Goal: Navigation & Orientation: Find specific page/section

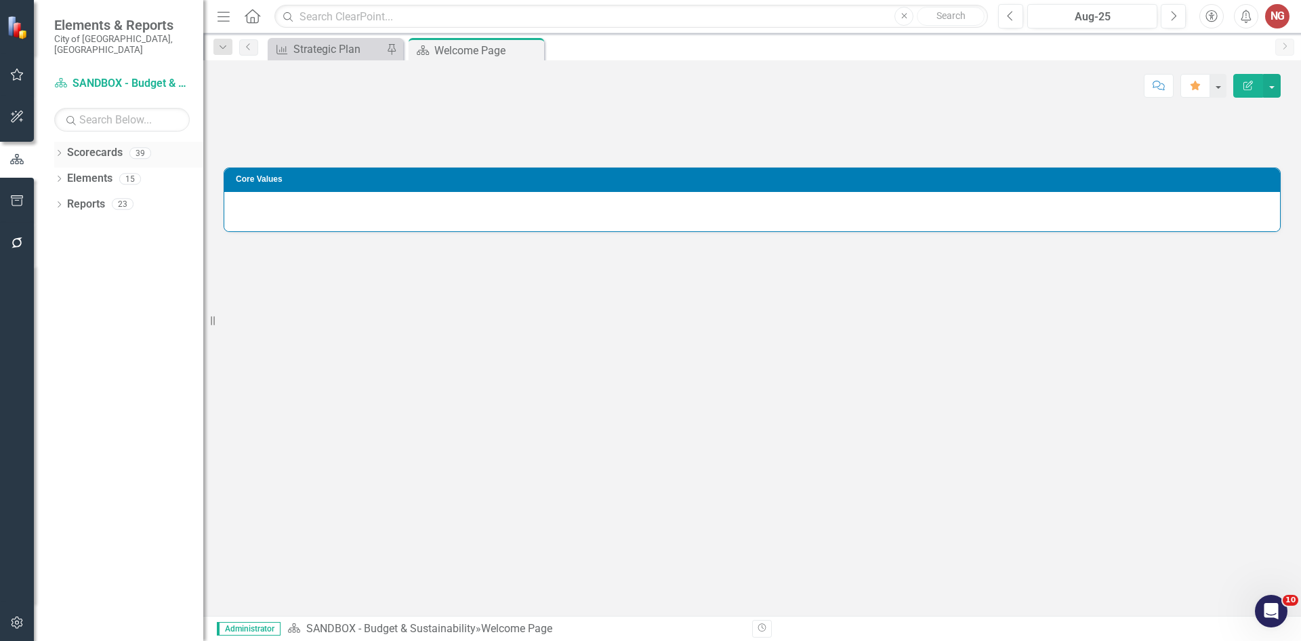
click at [62, 150] on icon "Dropdown" at bounding box center [58, 153] width 9 height 7
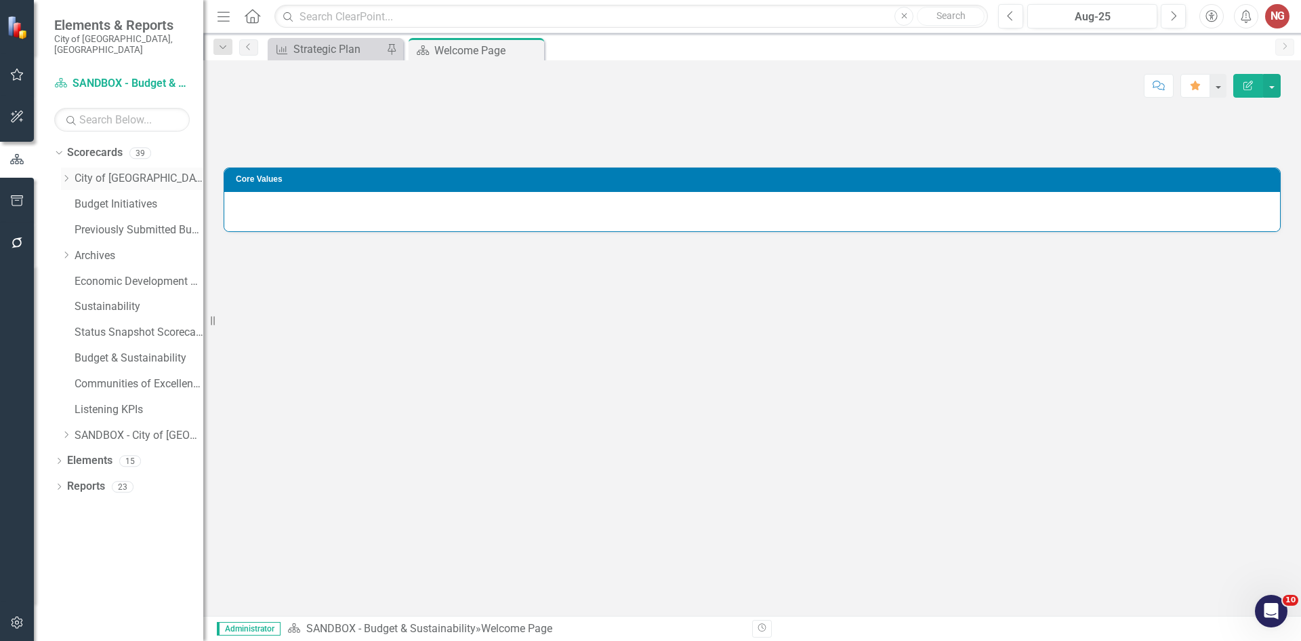
click at [65, 174] on icon "Dropdown" at bounding box center [66, 178] width 10 height 8
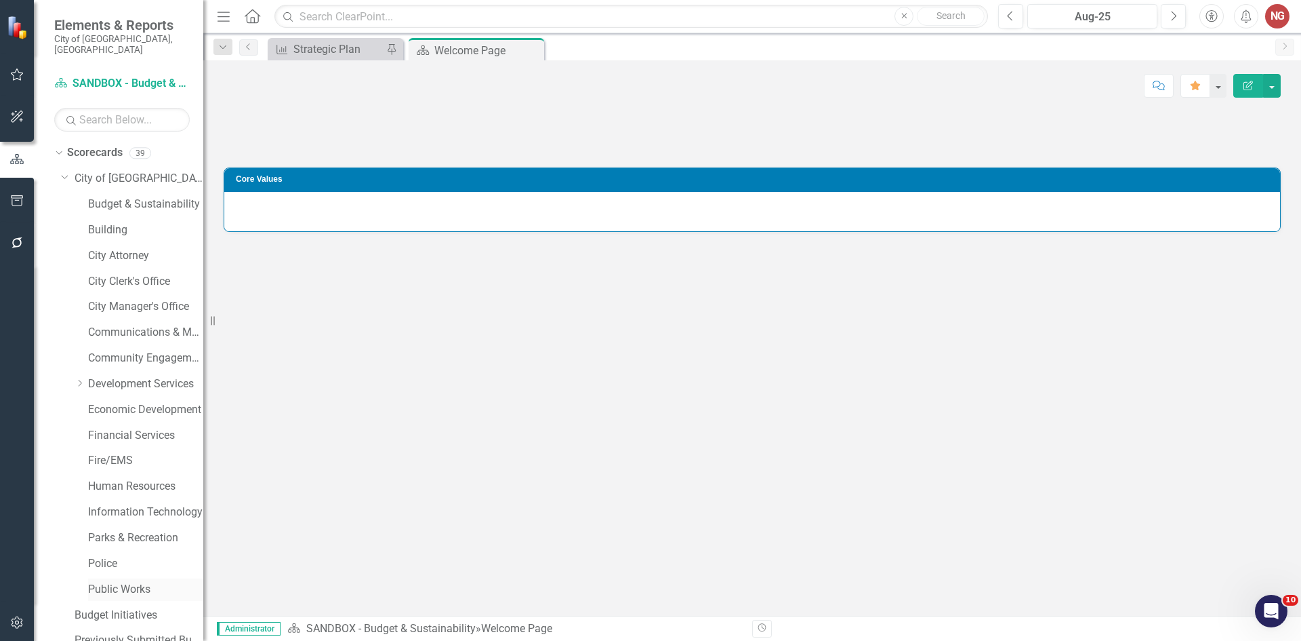
click at [100, 582] on link "Public Works" at bounding box center [145, 590] width 115 height 16
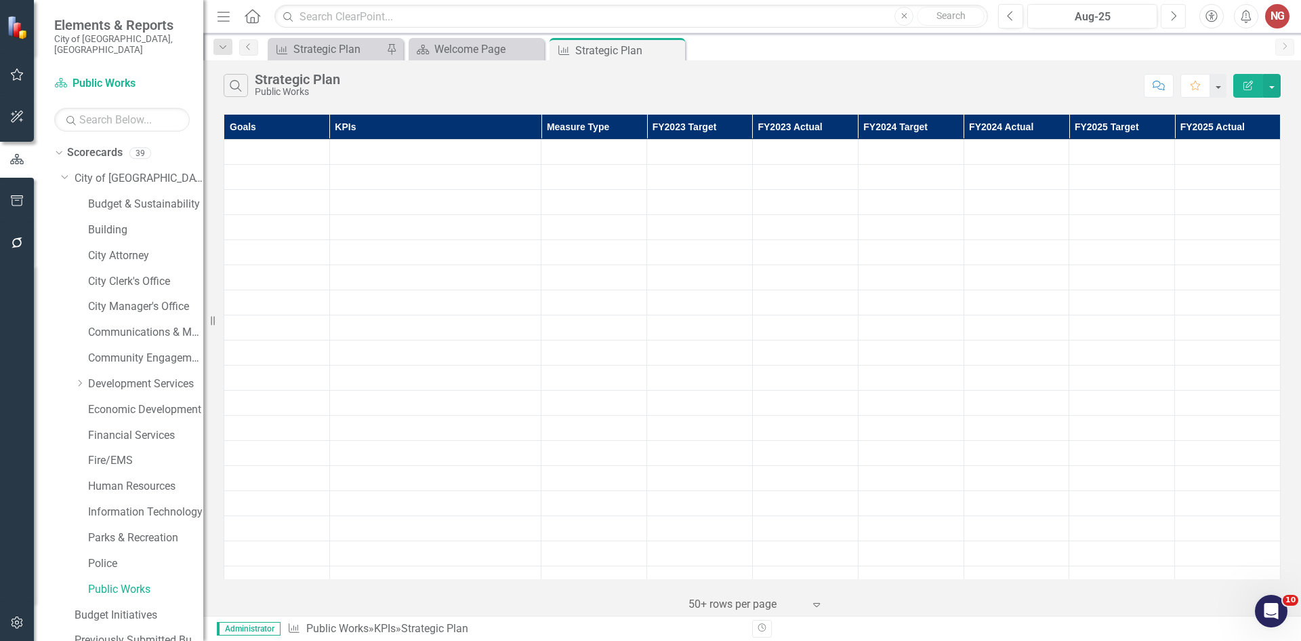
click at [1179, 21] on button "Next" at bounding box center [1173, 16] width 25 height 24
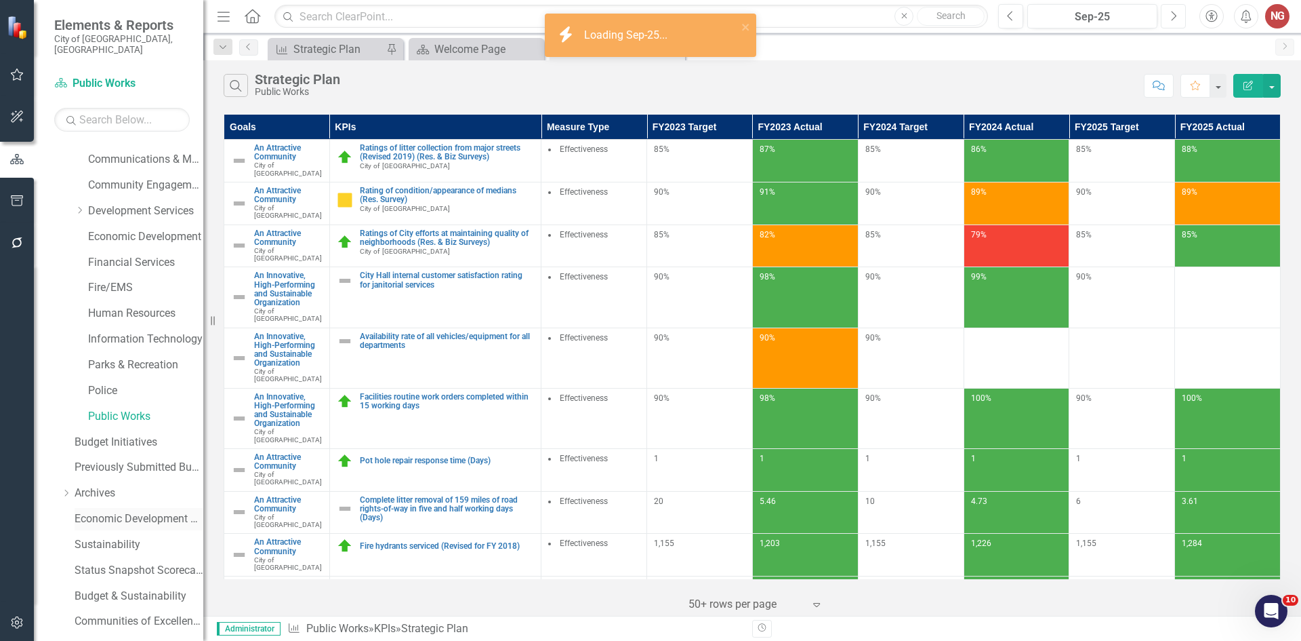
scroll to position [260, 0]
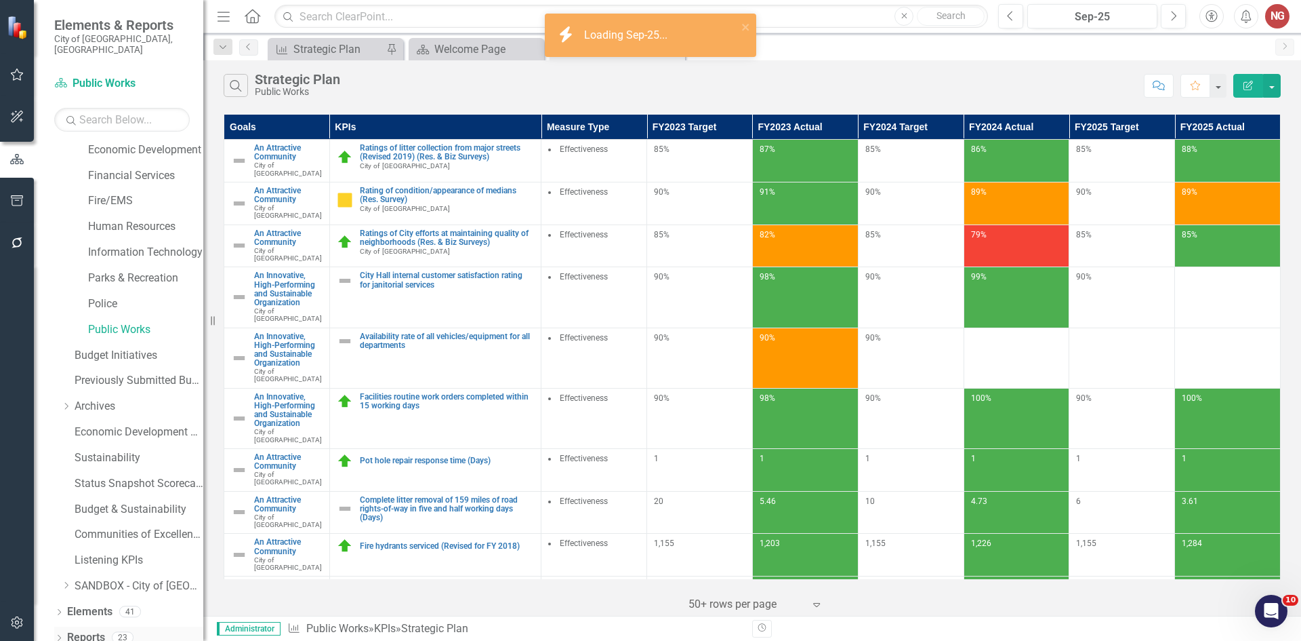
click at [60, 634] on icon at bounding box center [59, 637] width 3 height 6
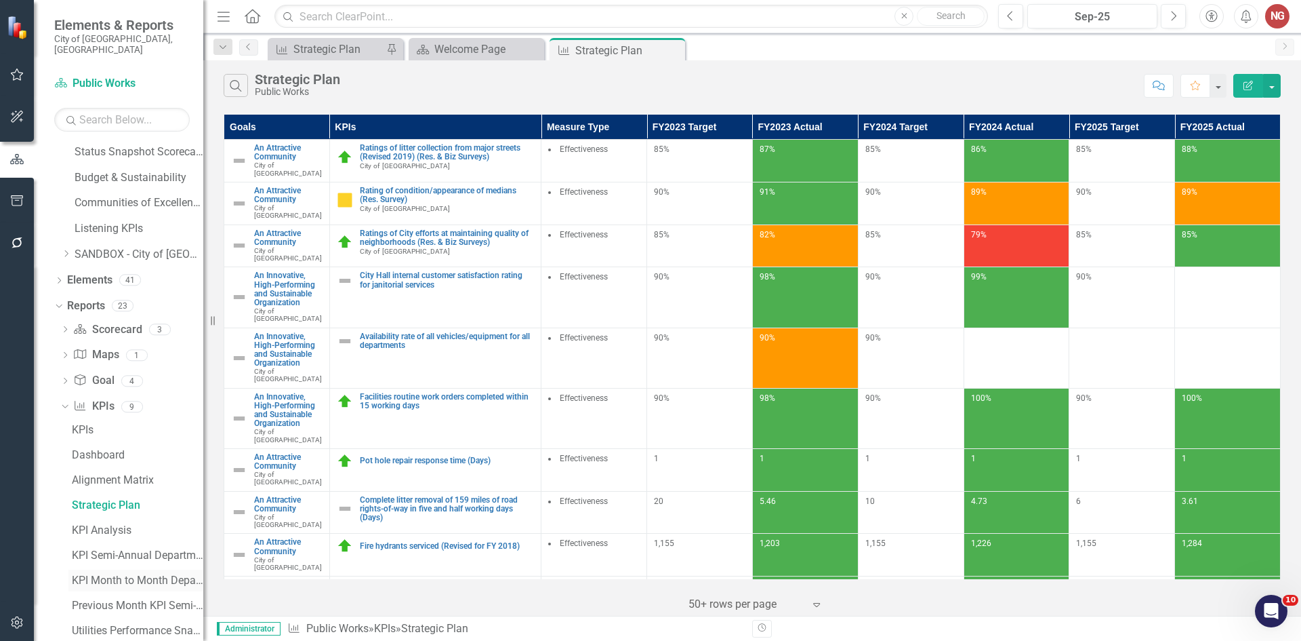
scroll to position [655, 0]
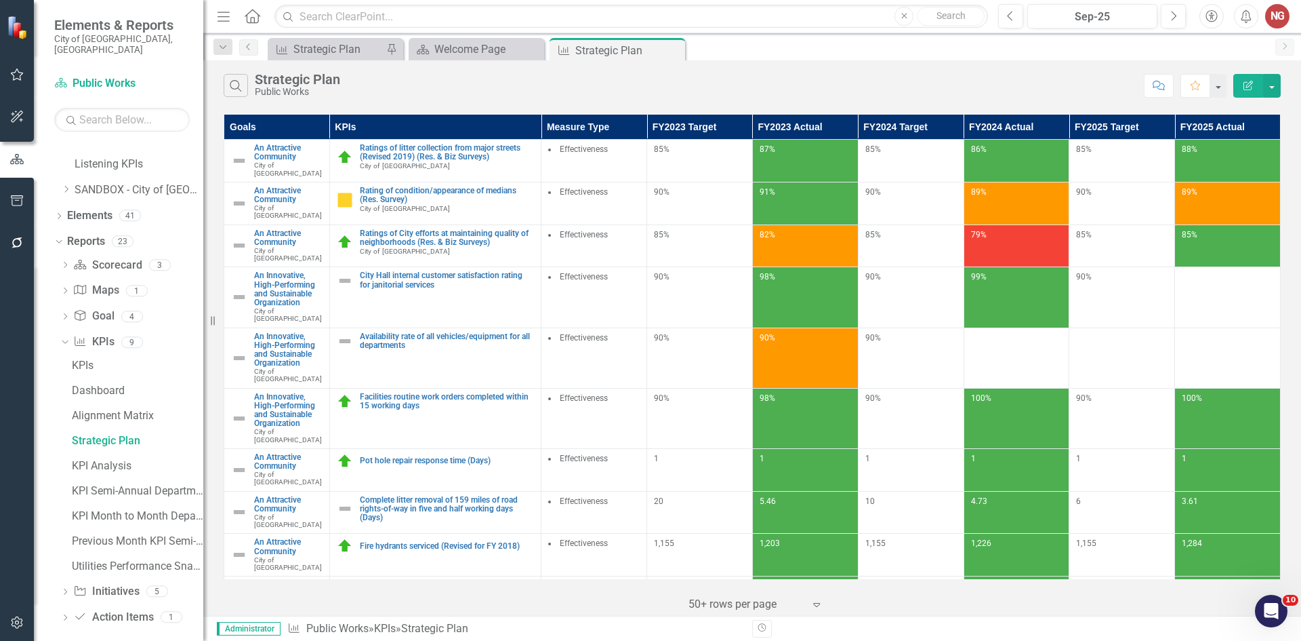
click at [59, 582] on div "Dropdown Scorecard Scorecard 3 scorecard s Department Measures Department Dashb…" at bounding box center [128, 443] width 149 height 378
click at [60, 589] on icon "Dropdown" at bounding box center [64, 592] width 9 height 7
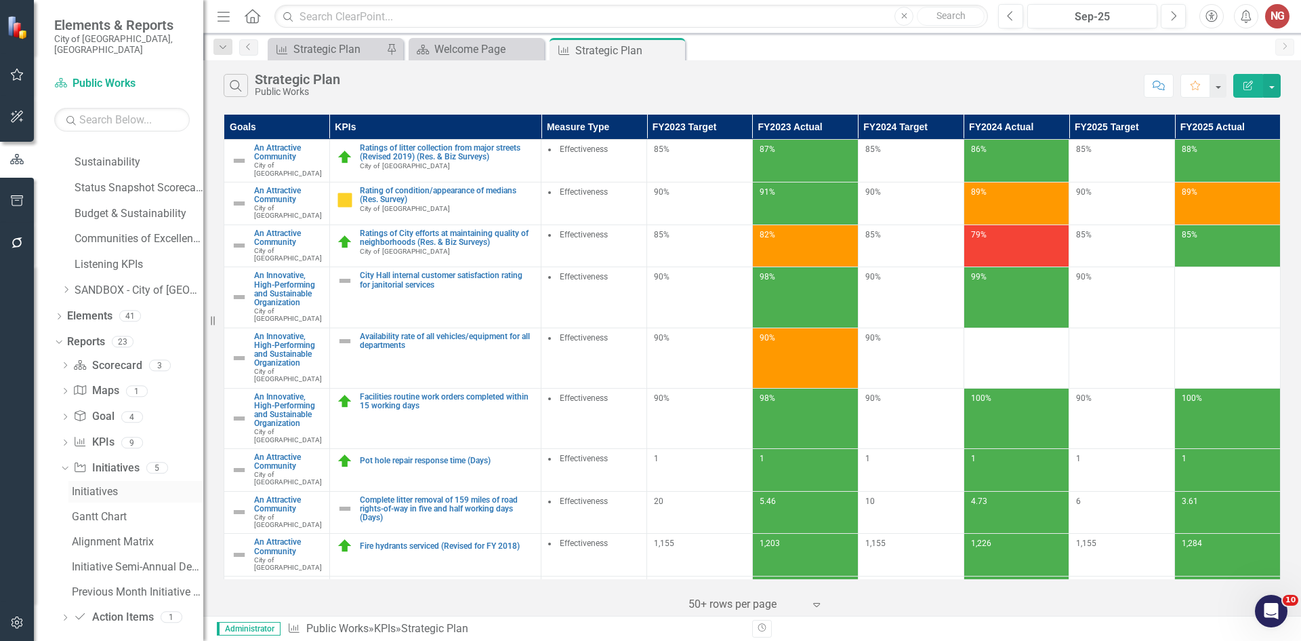
click at [87, 485] on div "Initiatives" at bounding box center [137, 491] width 131 height 12
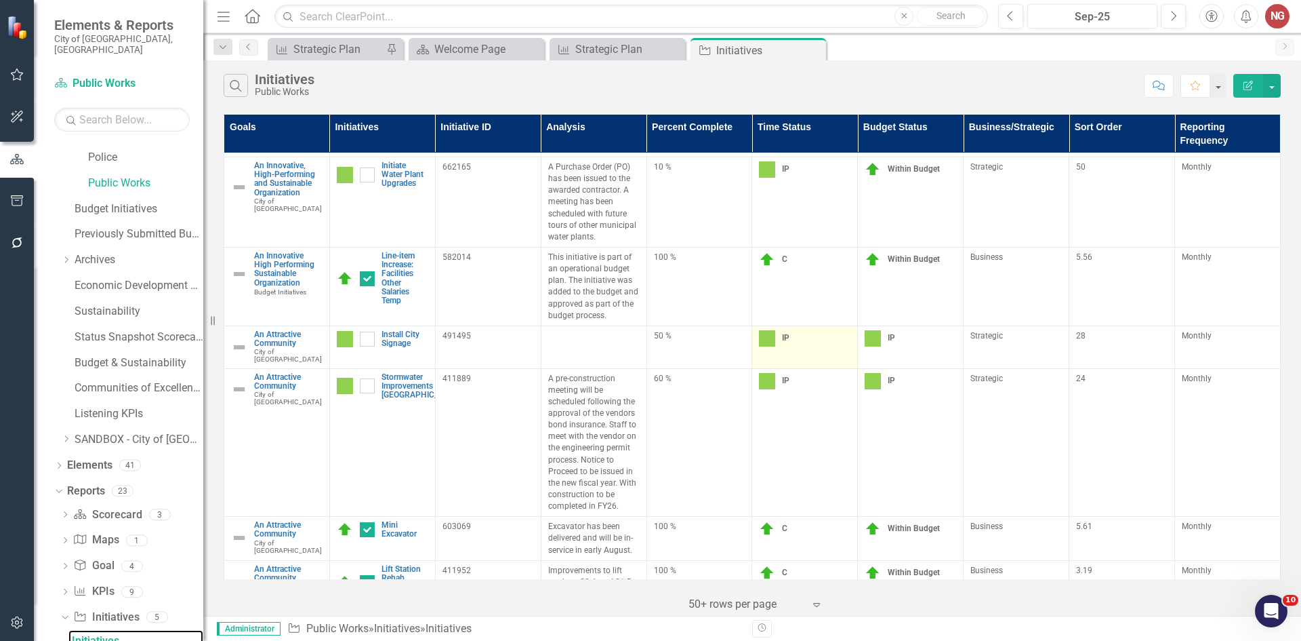
scroll to position [31, 0]
